Goal: Task Accomplishment & Management: Manage account settings

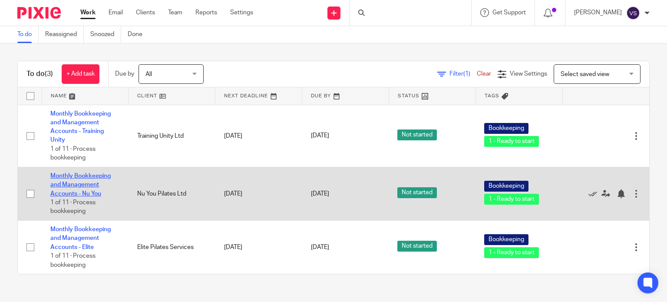
click at [78, 187] on link "Monthly Bookkeeping and Management Accounts - Nu You" at bounding box center [80, 185] width 60 height 24
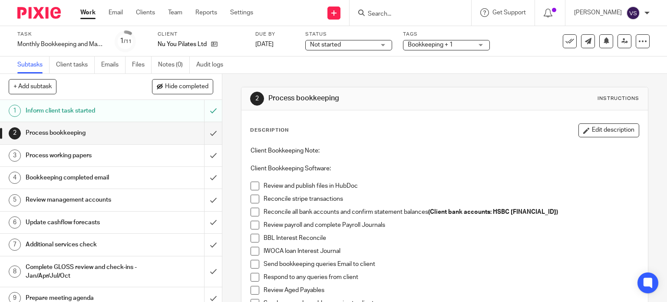
click at [255, 184] on span at bounding box center [254, 185] width 9 height 9
click at [253, 201] on span at bounding box center [254, 198] width 9 height 9
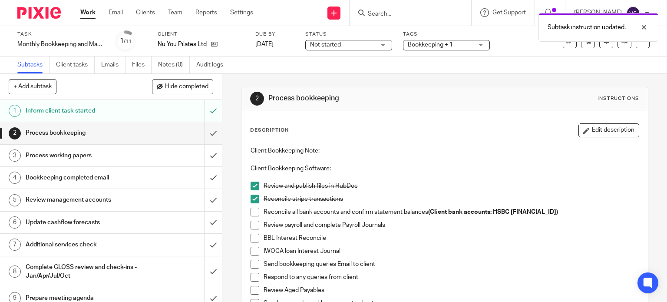
click at [250, 213] on span at bounding box center [254, 211] width 9 height 9
click at [250, 224] on span at bounding box center [254, 224] width 9 height 9
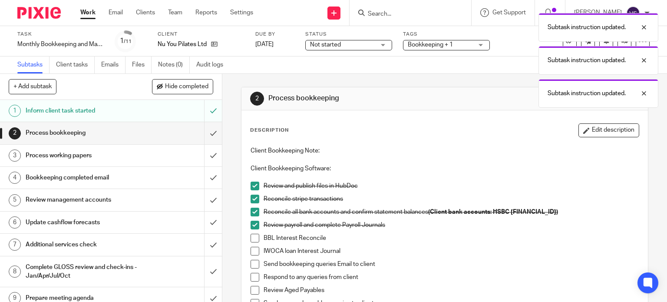
click at [254, 239] on span at bounding box center [254, 237] width 9 height 9
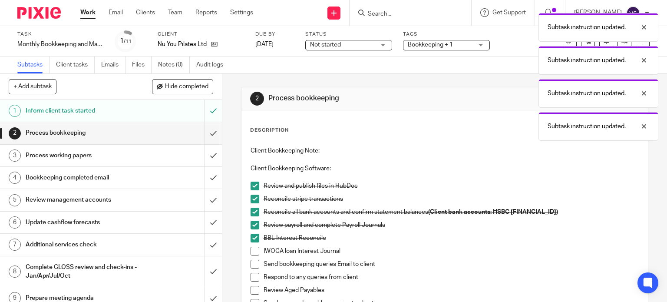
click at [256, 253] on span at bounding box center [254, 251] width 9 height 9
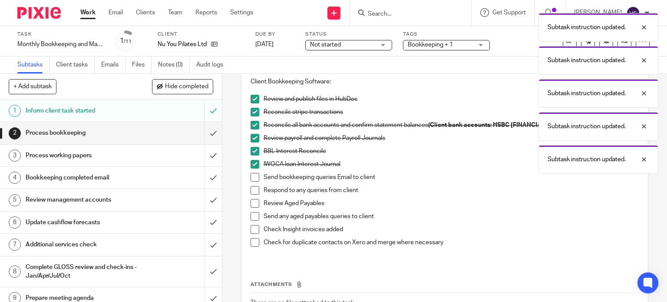
click at [251, 178] on span at bounding box center [254, 177] width 9 height 9
click at [251, 189] on span at bounding box center [254, 190] width 9 height 9
click at [250, 204] on span at bounding box center [254, 203] width 9 height 9
click at [250, 218] on span at bounding box center [254, 216] width 9 height 9
click at [250, 228] on span at bounding box center [254, 229] width 9 height 9
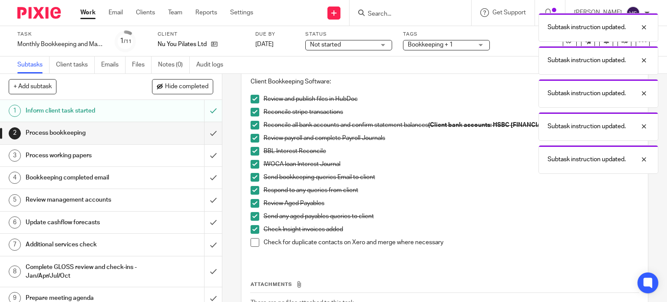
click at [252, 243] on span at bounding box center [254, 242] width 9 height 9
click at [204, 135] on input "submit" at bounding box center [111, 133] width 222 height 22
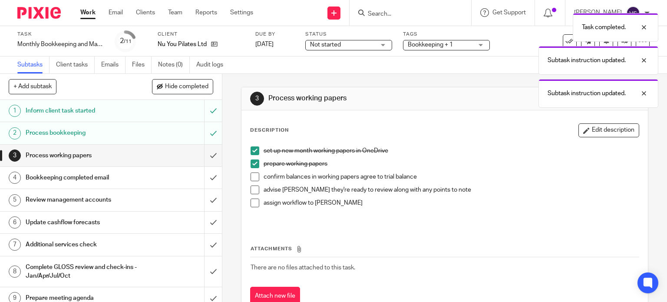
click at [253, 187] on span at bounding box center [254, 189] width 9 height 9
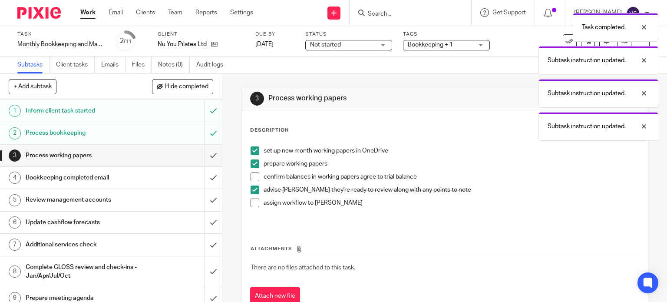
click at [253, 204] on span at bounding box center [254, 202] width 9 height 9
click at [253, 177] on span at bounding box center [254, 176] width 9 height 9
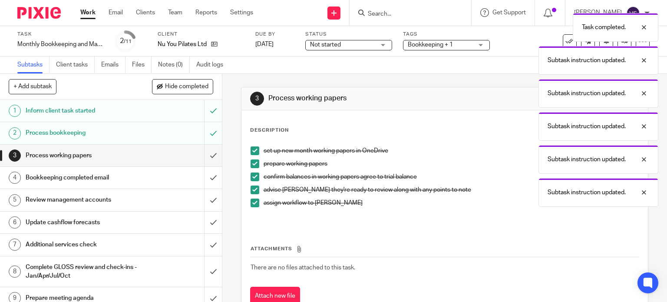
click at [152, 156] on div "Process working papers" at bounding box center [111, 155] width 170 height 13
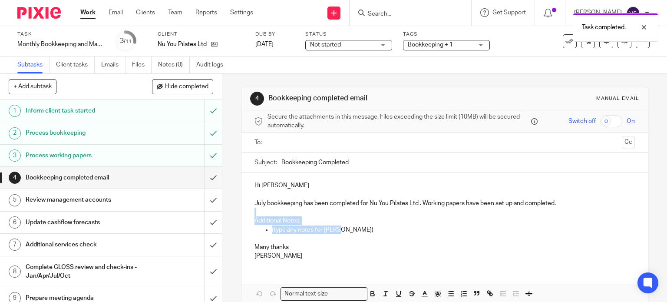
drag, startPoint x: 325, startPoint y: 229, endPoint x: 250, endPoint y: 215, distance: 75.5
click at [250, 215] on div "Hi Helen July bookkeeping has been completed for Nu You Pilates Ltd . Working p…" at bounding box center [444, 219] width 407 height 94
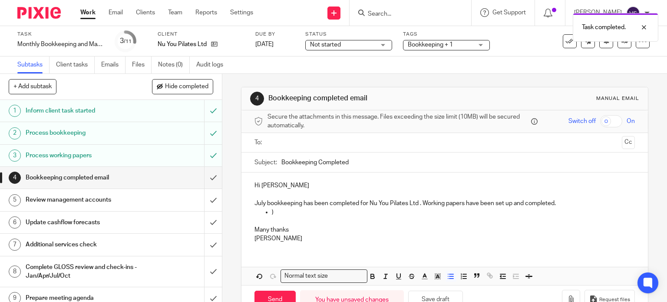
click at [299, 218] on p at bounding box center [444, 220] width 381 height 9
drag, startPoint x: 281, startPoint y: 215, endPoint x: 250, endPoint y: 211, distance: 31.4
click at [250, 211] on div "Hi Helen July bookkeeping has been completed for Nu You Pilates Ltd . Working p…" at bounding box center [444, 210] width 407 height 77
click at [278, 217] on p at bounding box center [453, 220] width 363 height 9
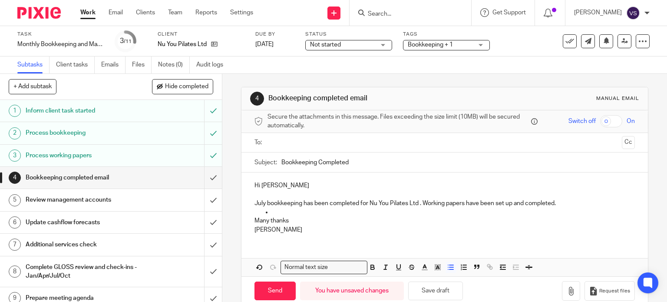
drag, startPoint x: 274, startPoint y: 212, endPoint x: 256, endPoint y: 209, distance: 19.0
click at [258, 211] on ul at bounding box center [444, 211] width 381 height 9
click at [256, 209] on ul at bounding box center [444, 211] width 381 height 9
click at [256, 208] on ul at bounding box center [444, 211] width 381 height 9
click at [294, 147] on input "text" at bounding box center [444, 143] width 348 height 10
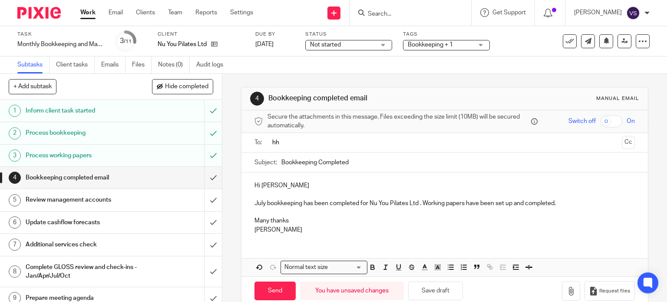
type input "h"
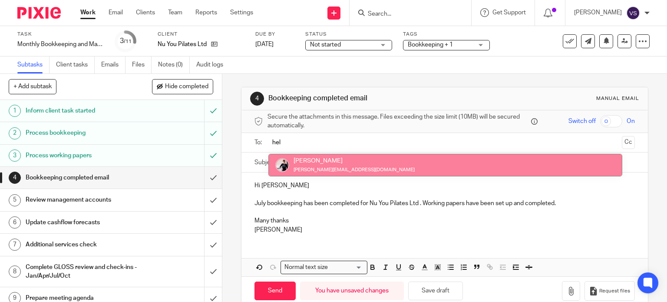
type input "hel"
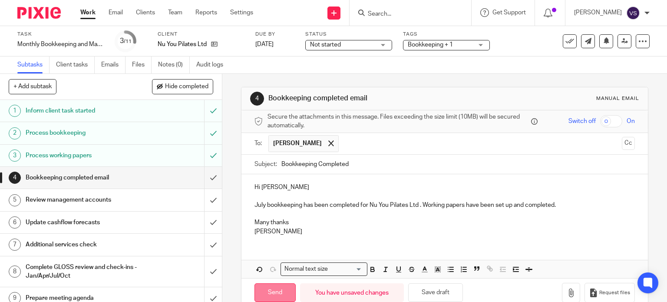
click at [274, 293] on input "Send" at bounding box center [274, 292] width 41 height 19
type input "Sent"
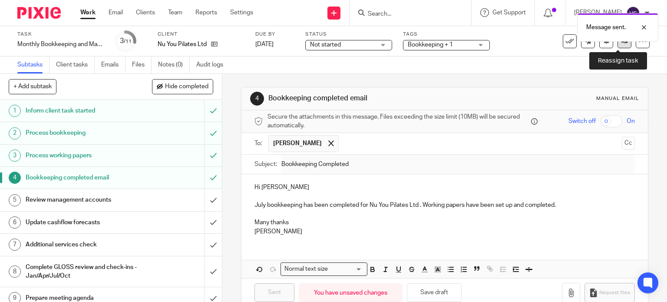
click at [617, 46] on link at bounding box center [624, 41] width 14 height 14
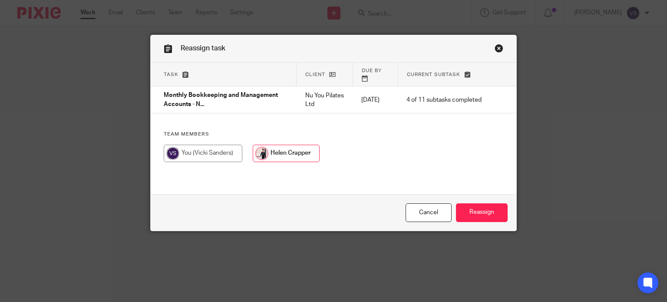
click at [506, 217] on div "Cancel Reassign" at bounding box center [334, 212] width 366 height 36
click at [497, 215] on input "Reassign" at bounding box center [482, 212] width 52 height 19
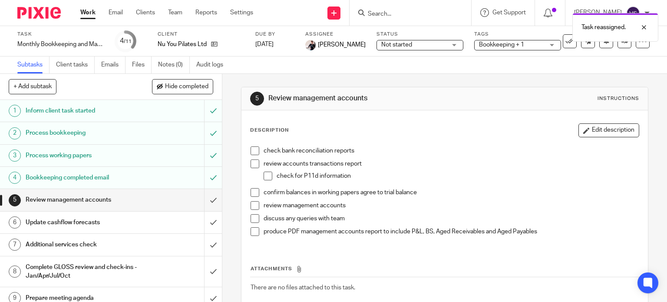
click at [85, 17] on link "Work" at bounding box center [87, 12] width 15 height 9
